Goal: Information Seeking & Learning: Learn about a topic

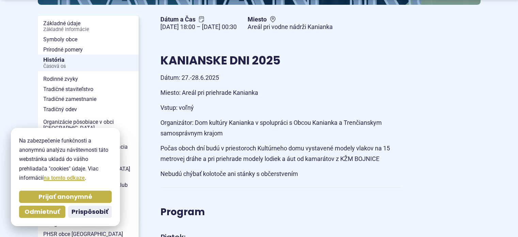
scroll to position [165, 0]
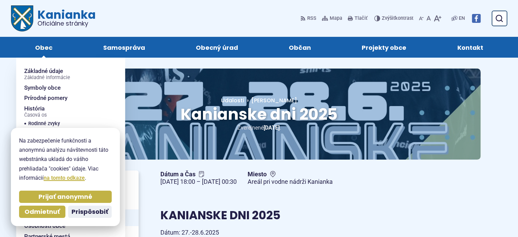
click at [41, 52] on span "Obec" at bounding box center [43, 47] width 17 height 21
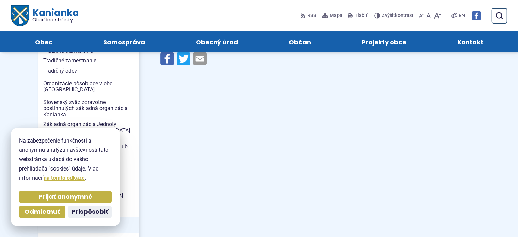
scroll to position [203, 0]
click at [54, 197] on span "Prijať anonymné" at bounding box center [65, 197] width 54 height 8
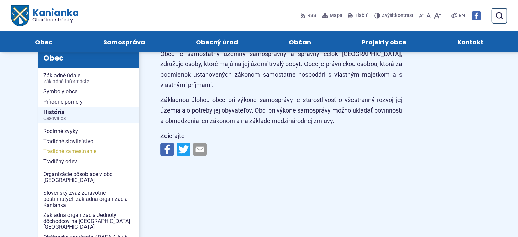
scroll to position [113, 0]
click at [54, 118] on span "Časová os" at bounding box center [88, 117] width 90 height 5
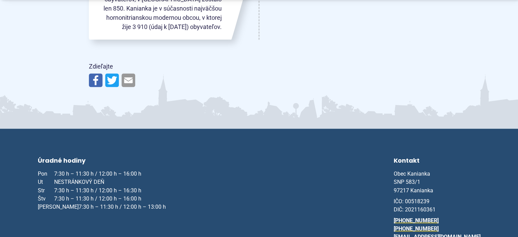
scroll to position [1139, 0]
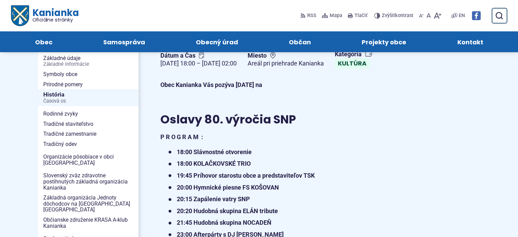
scroll to position [118, 0]
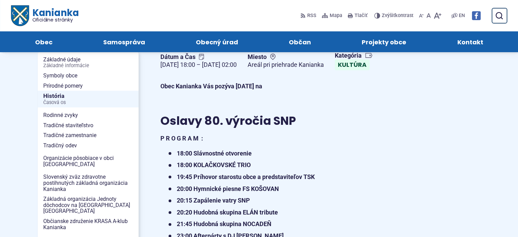
click at [366, 127] on h2 "Oslavy 80. výročia SNP" at bounding box center [281, 120] width 242 height 13
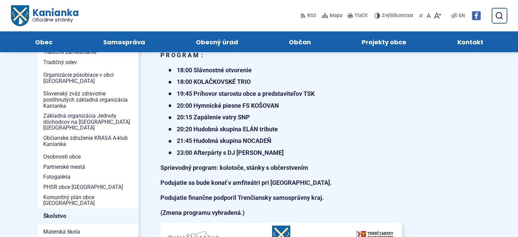
scroll to position [202, 0]
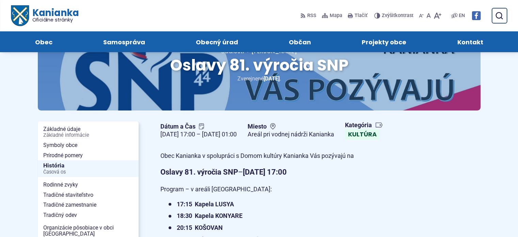
scroll to position [49, 0]
click at [268, 142] on div "Dátum a Čas [DATE] 17:00 – [DATE] 01:00 Miesto Areál pri vodnej nádrži Kanianka…" at bounding box center [281, 130] width 253 height 24
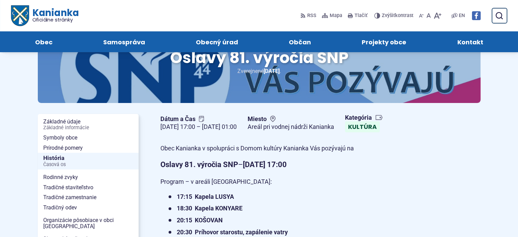
scroll to position [56, 0]
